Goal: Check status: Check status

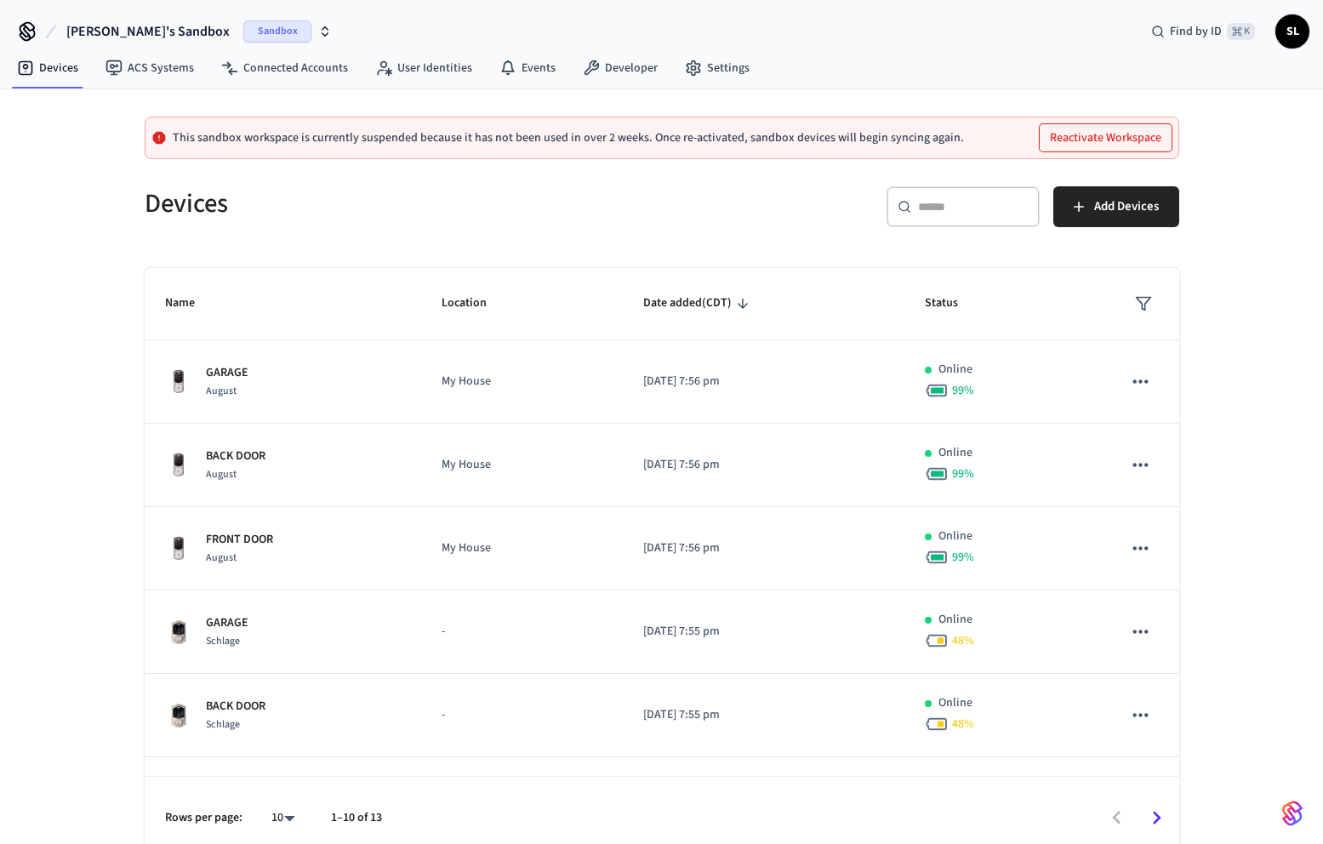
click at [271, 35] on div "Sandbox" at bounding box center [287, 31] width 89 height 22
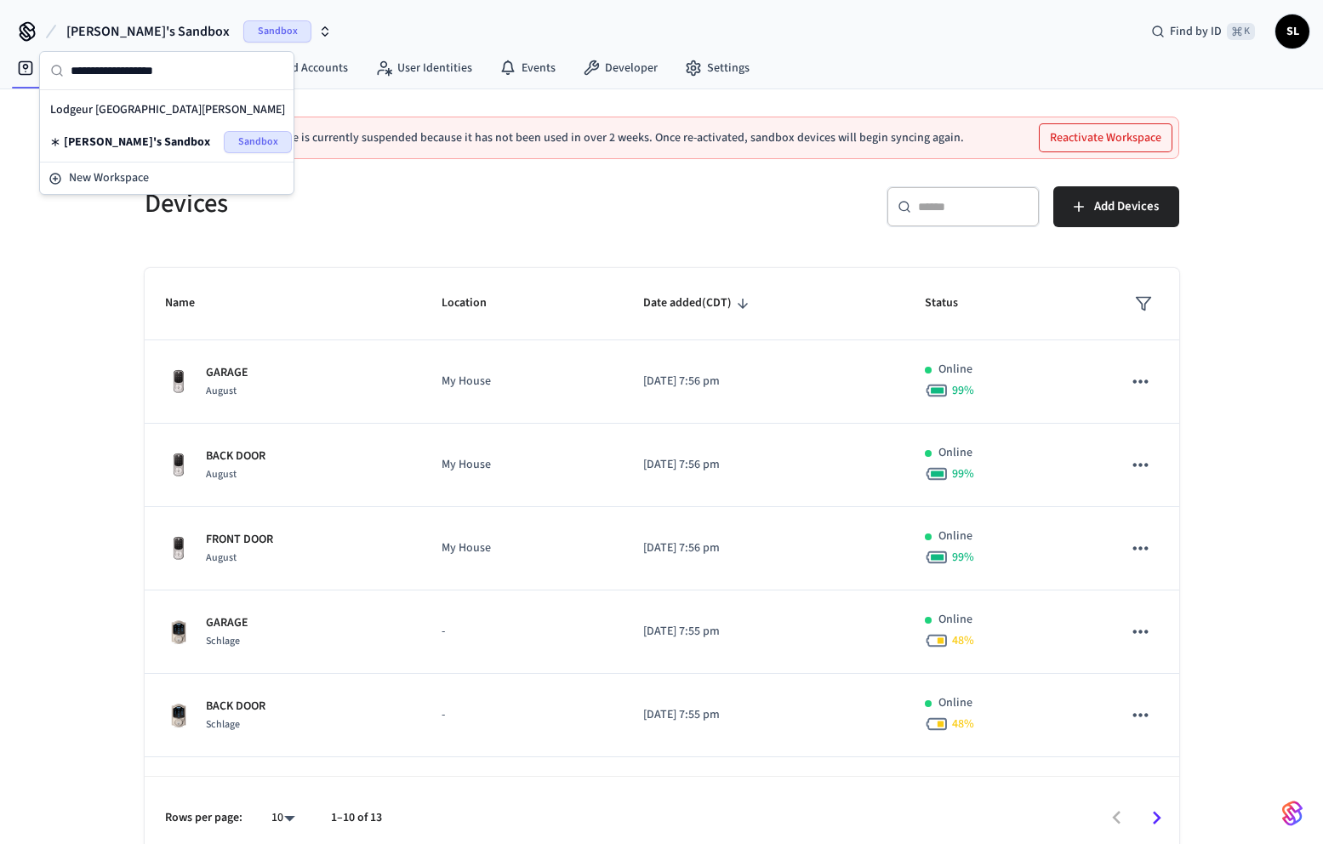
click at [156, 111] on div "Lodgeur Upper [PERSON_NAME] Production" at bounding box center [166, 110] width 233 height 22
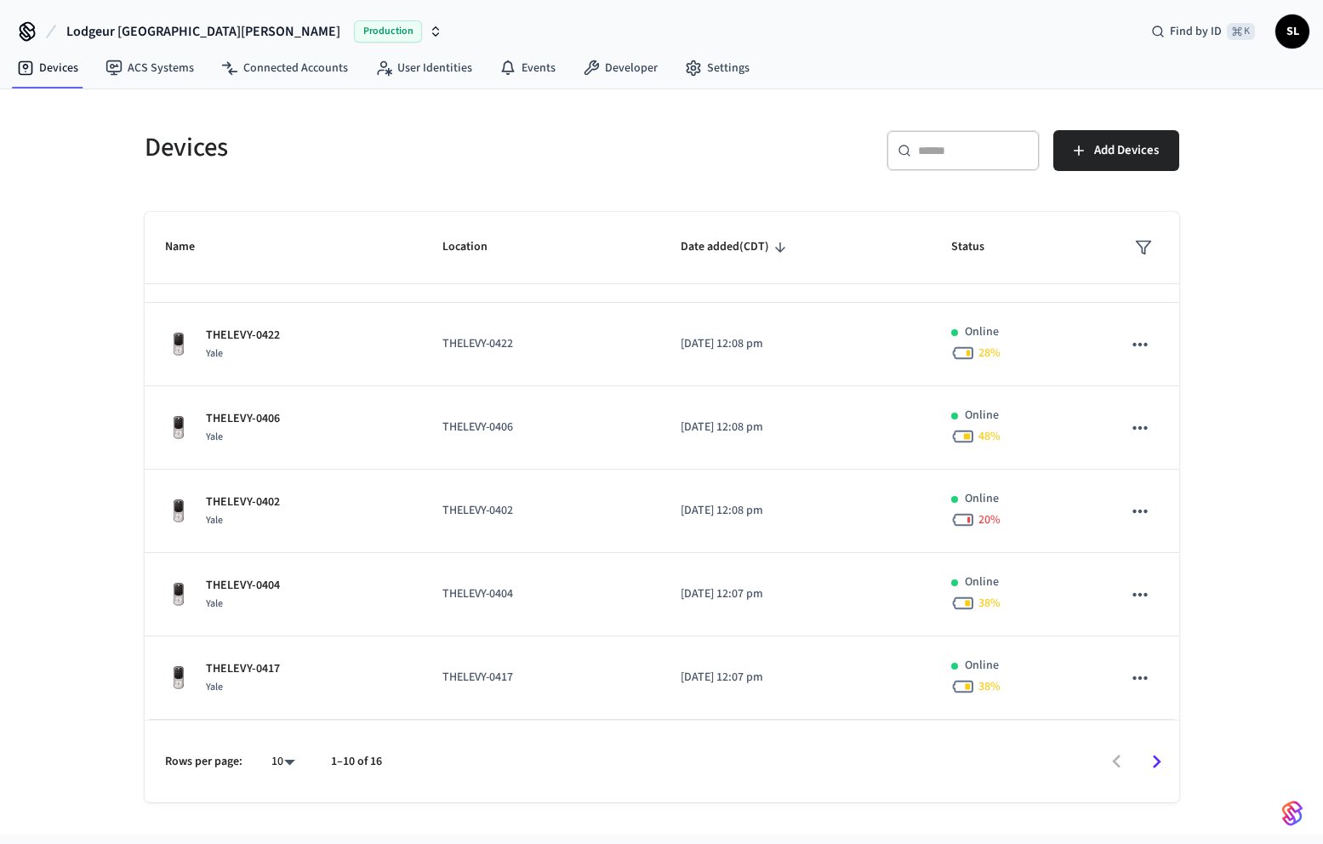
click at [265, 763] on body "Lodgeur Upper [PERSON_NAME] Production Find by ID ⌘ K SL Devices ACS Systems Co…" at bounding box center [661, 417] width 1323 height 835
click at [288, 711] on li "25" at bounding box center [276, 703] width 45 height 46
type input "**"
click at [81, 605] on div "Devices ​ ​ Add Devices Name Location Date added (CDT) Status MIDMAIN-4301 Augu…" at bounding box center [661, 461] width 1323 height 745
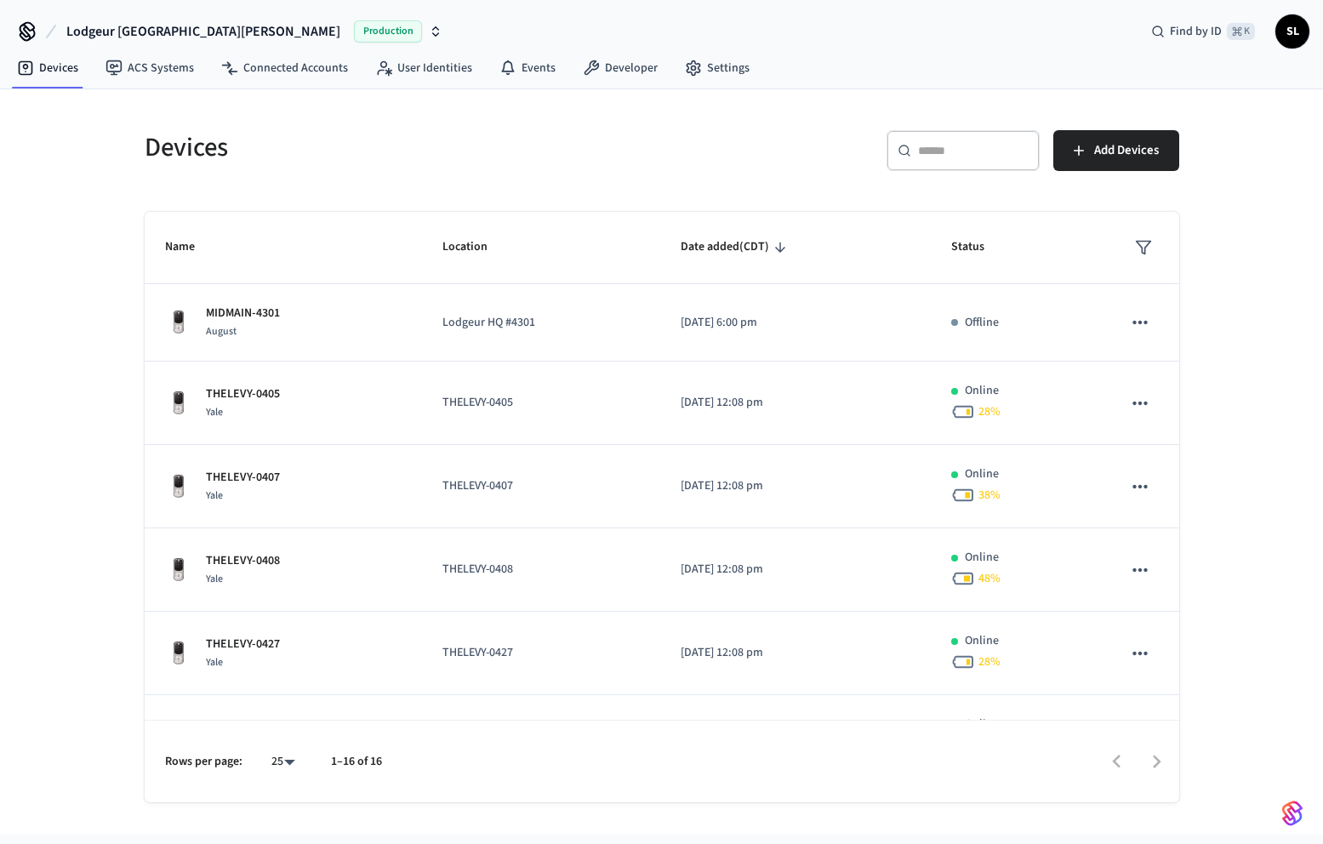
click at [83, 430] on div "Devices ​ ​ Add Devices Name Location Date added (CDT) Status MIDMAIN-4301 Augu…" at bounding box center [661, 461] width 1323 height 745
click at [183, 248] on span "Name" at bounding box center [191, 247] width 52 height 26
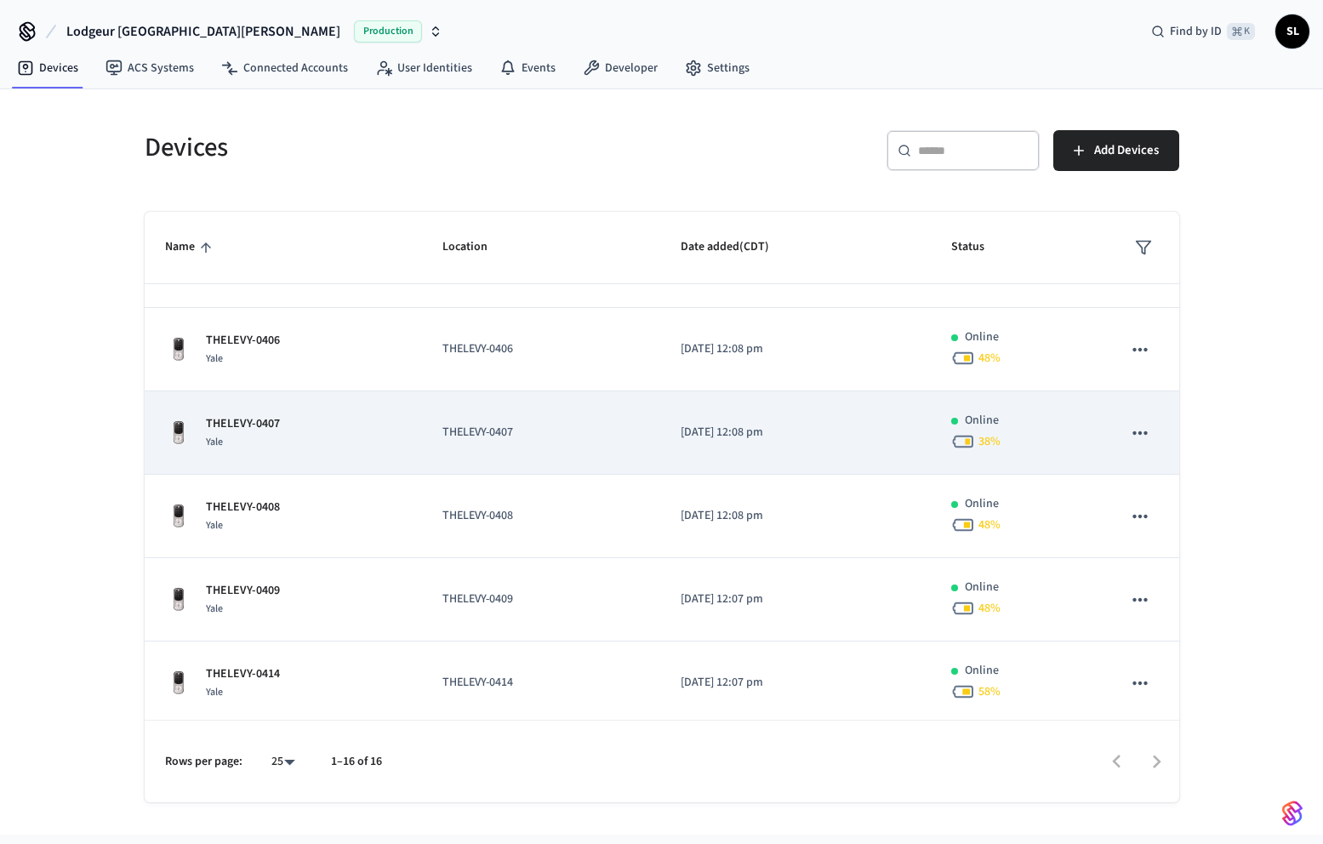
scroll to position [779, 0]
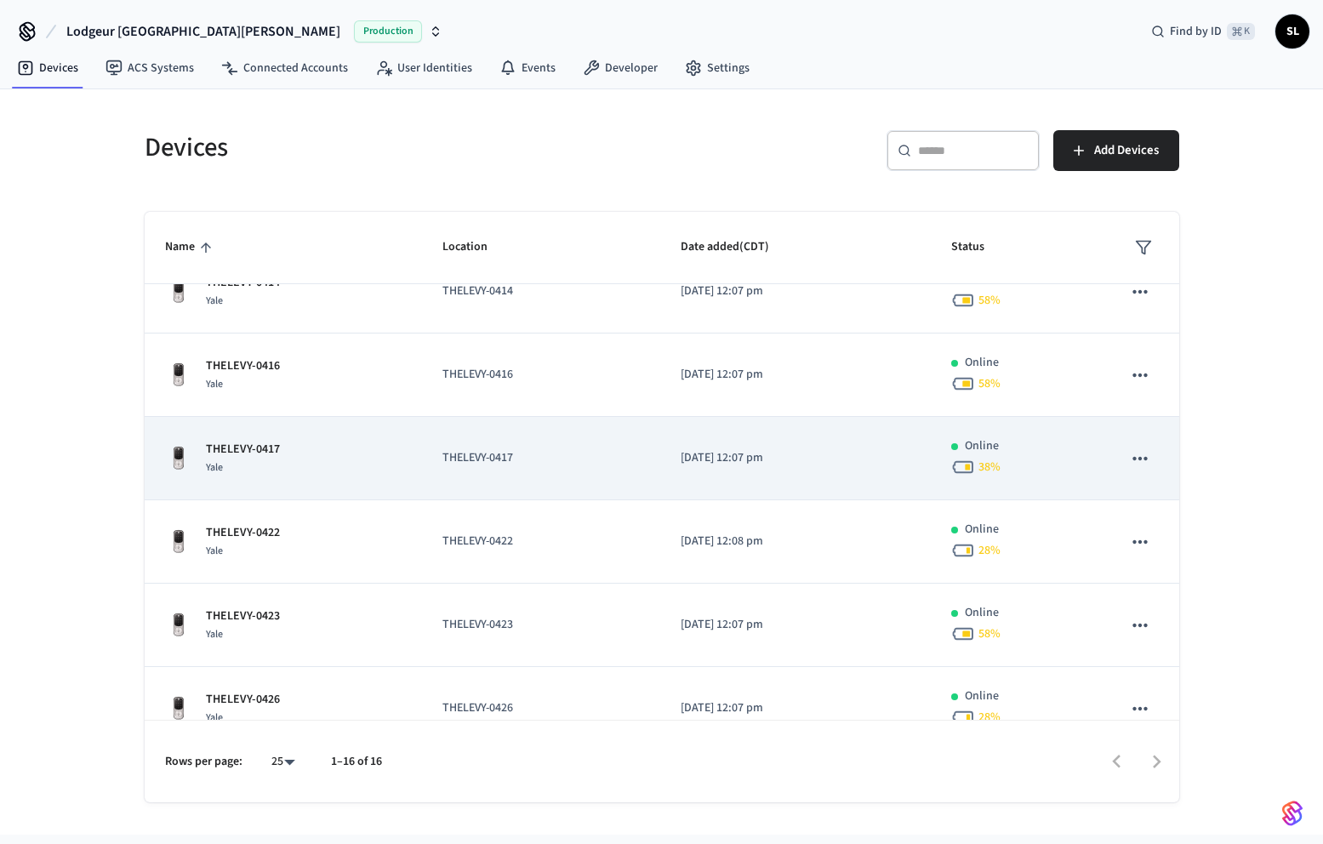
click at [263, 448] on p "THELEVY-0417" at bounding box center [243, 450] width 74 height 18
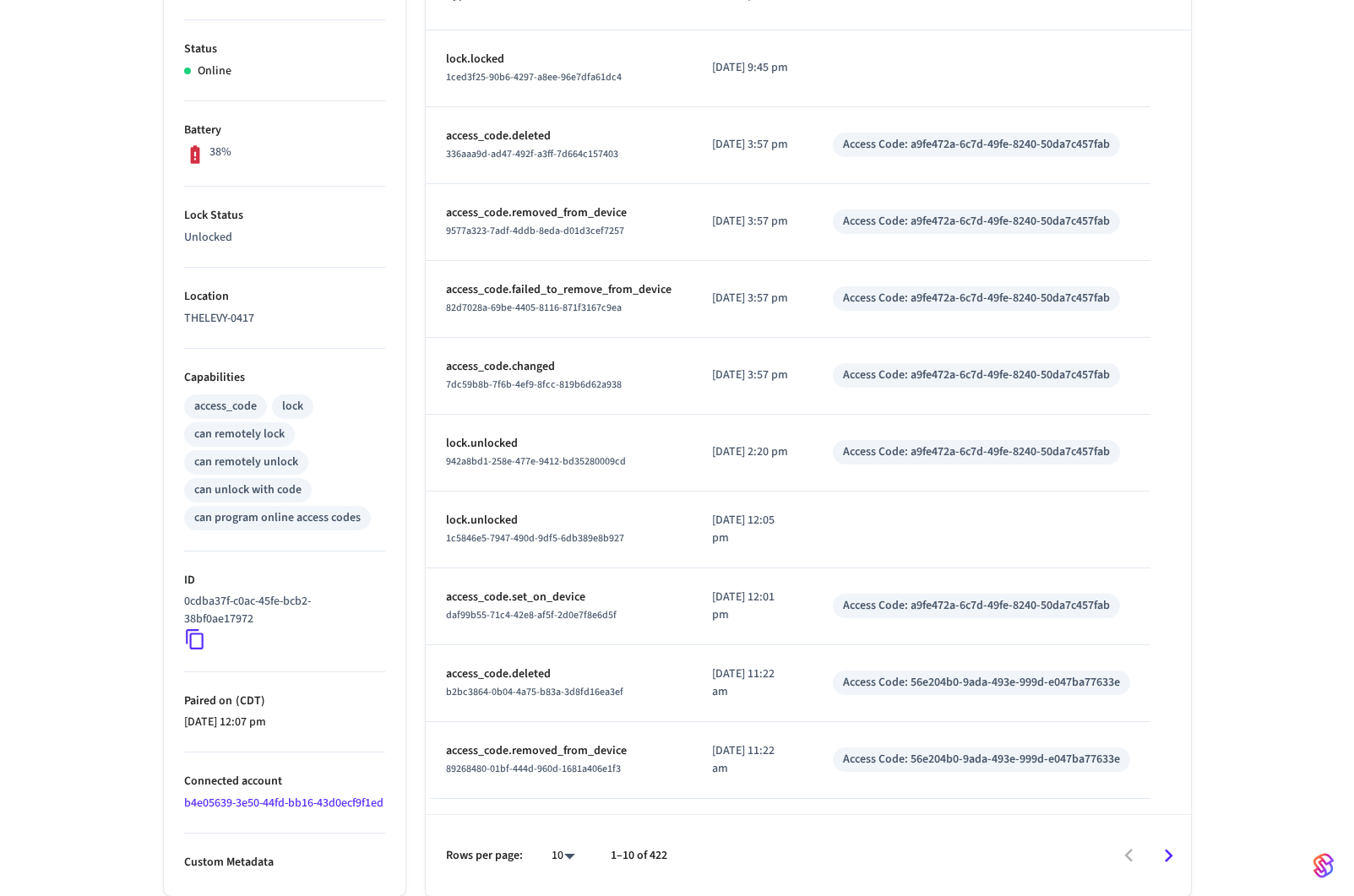
scroll to position [356, 0]
click at [626, 452] on div "942a8bd1-258e-477e-9412-bd35280009cd" at bounding box center [558, 461] width 225 height 18
click at [917, 444] on div "Access Code: a9fe472a-6c7d-49fe-8240-50da7c457fab" at bounding box center [976, 452] width 267 height 18
click at [949, 444] on div "Access Code: a9fe472a-6c7d-49fe-8240-50da7c457fab" at bounding box center [976, 452] width 267 height 18
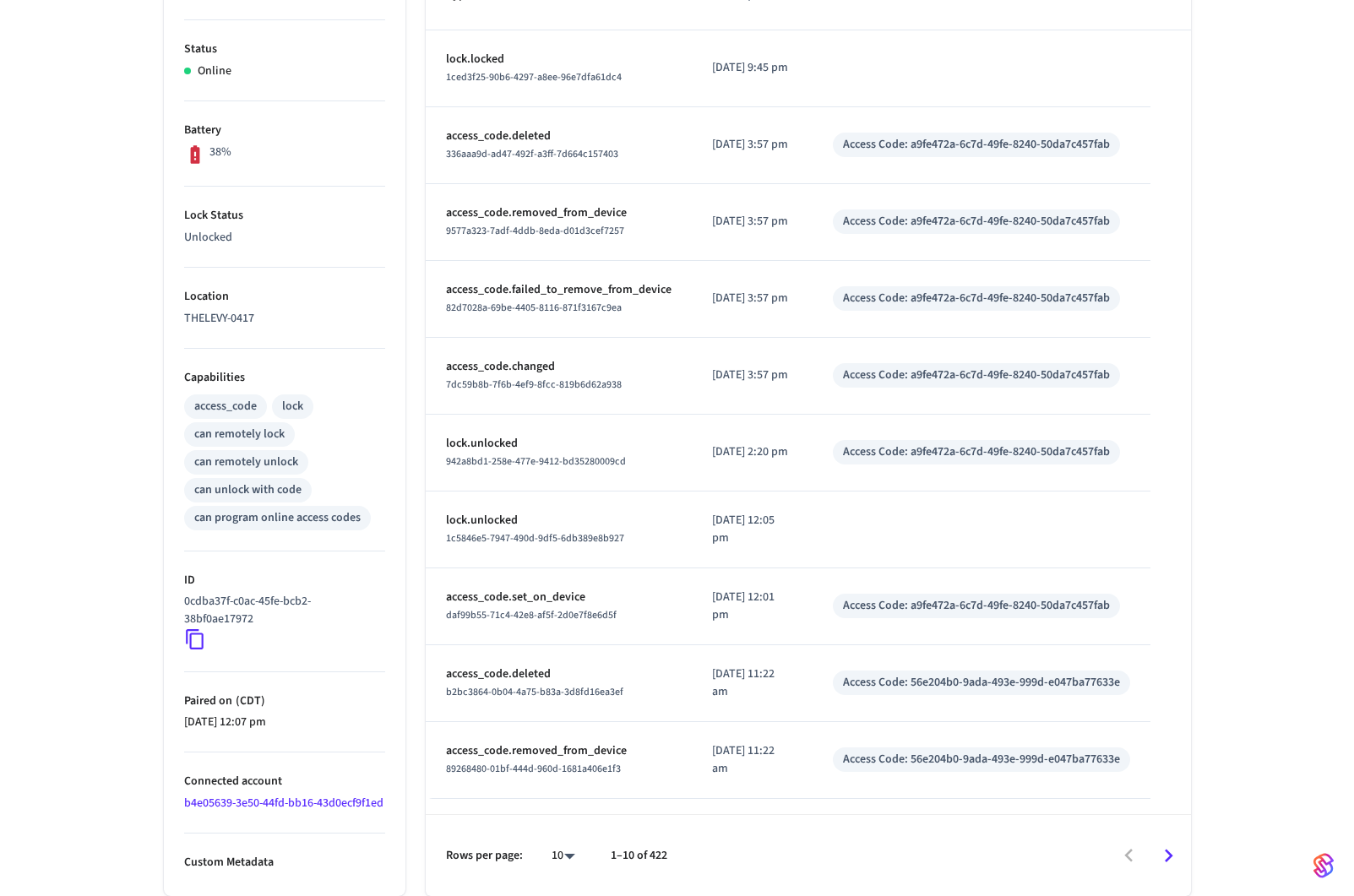
click at [1080, 491] on td "sticky table" at bounding box center [982, 529] width 338 height 76
click at [505, 588] on p "access_code.set_on_device" at bounding box center [558, 597] width 225 height 18
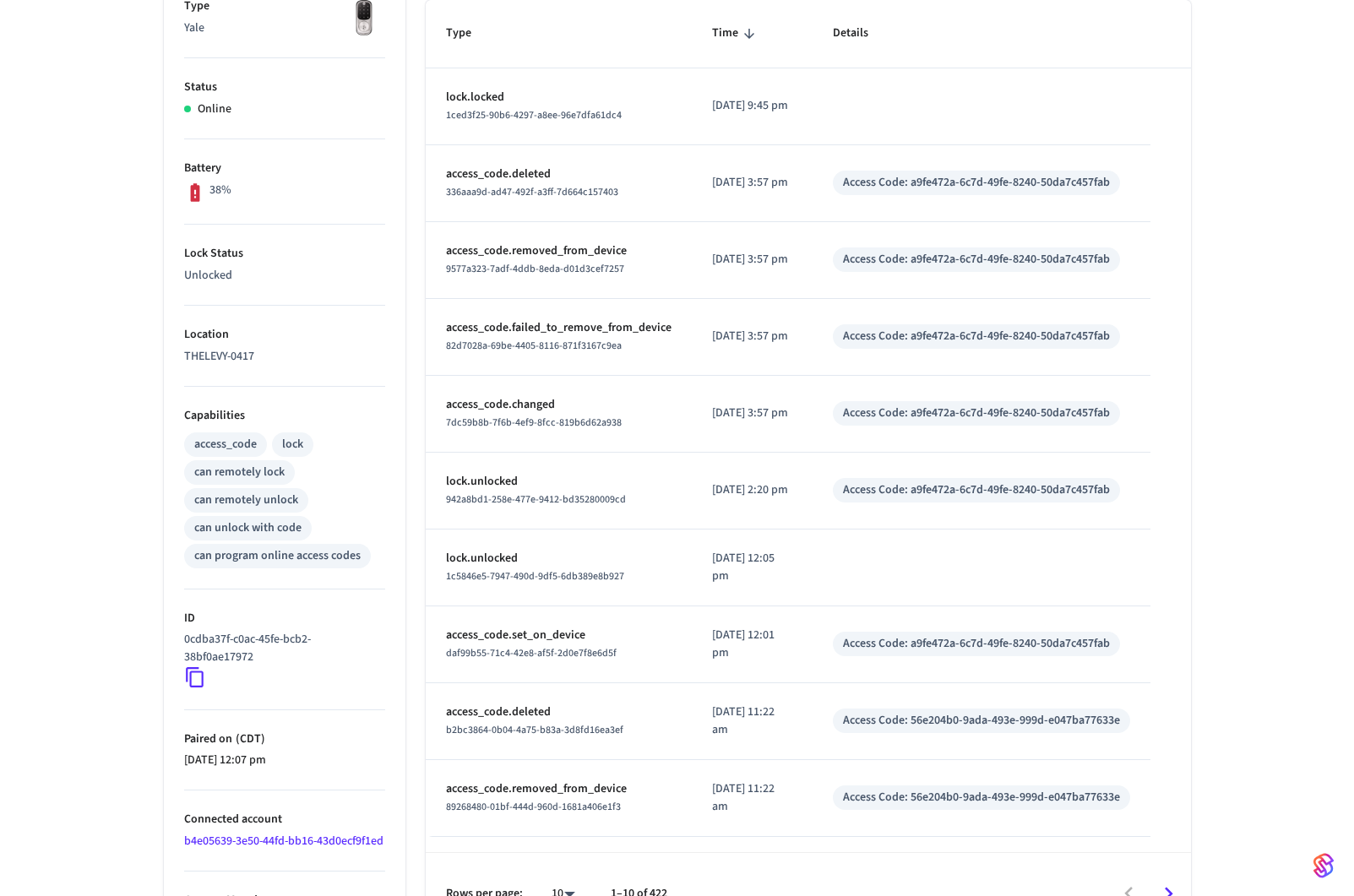
scroll to position [301, 0]
click at [600, 492] on span "942a8bd1-258e-477e-9412-bd35280009cd" at bounding box center [535, 499] width 180 height 14
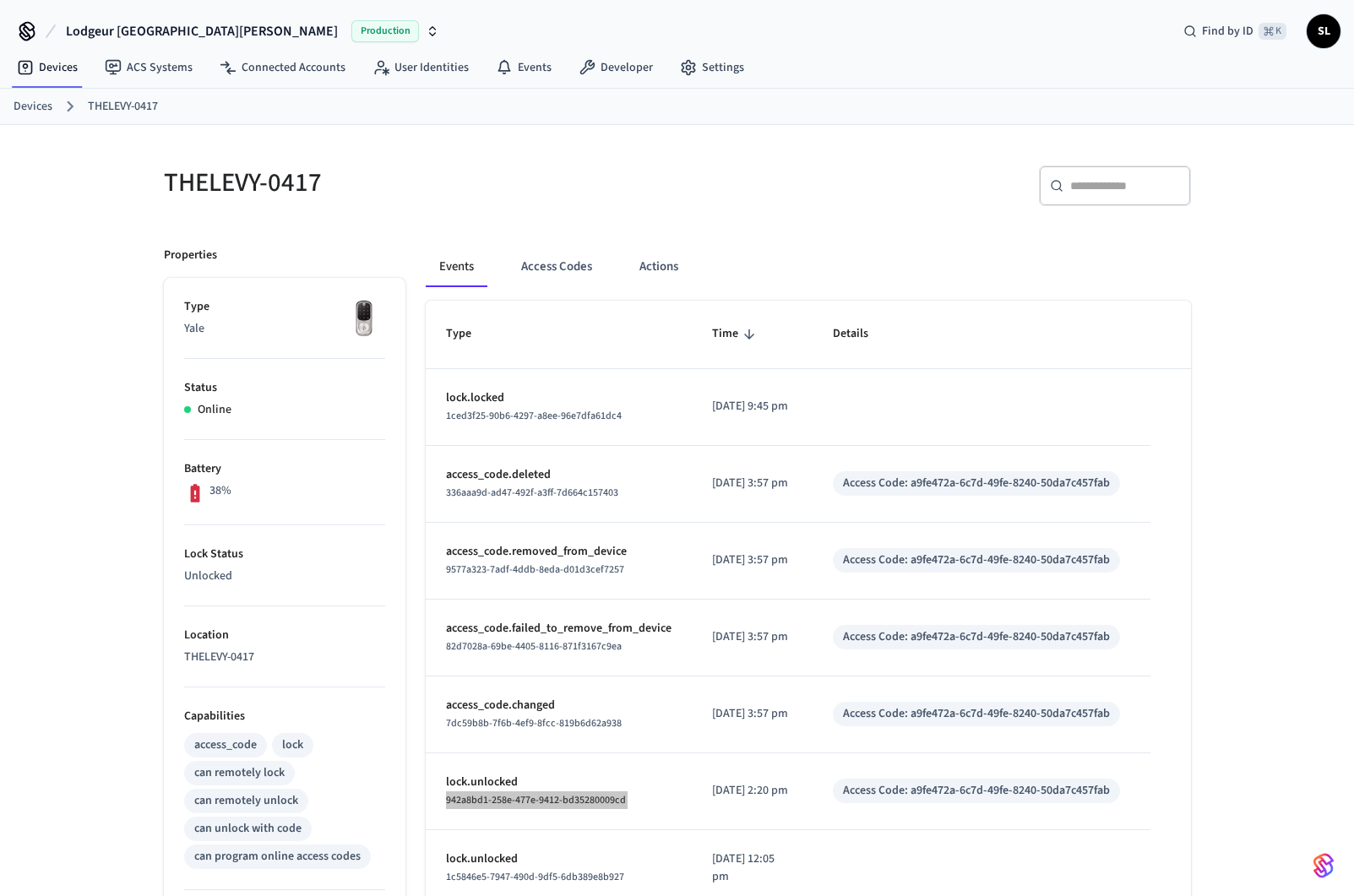
scroll to position [0, 0]
